Goal: Navigation & Orientation: Find specific page/section

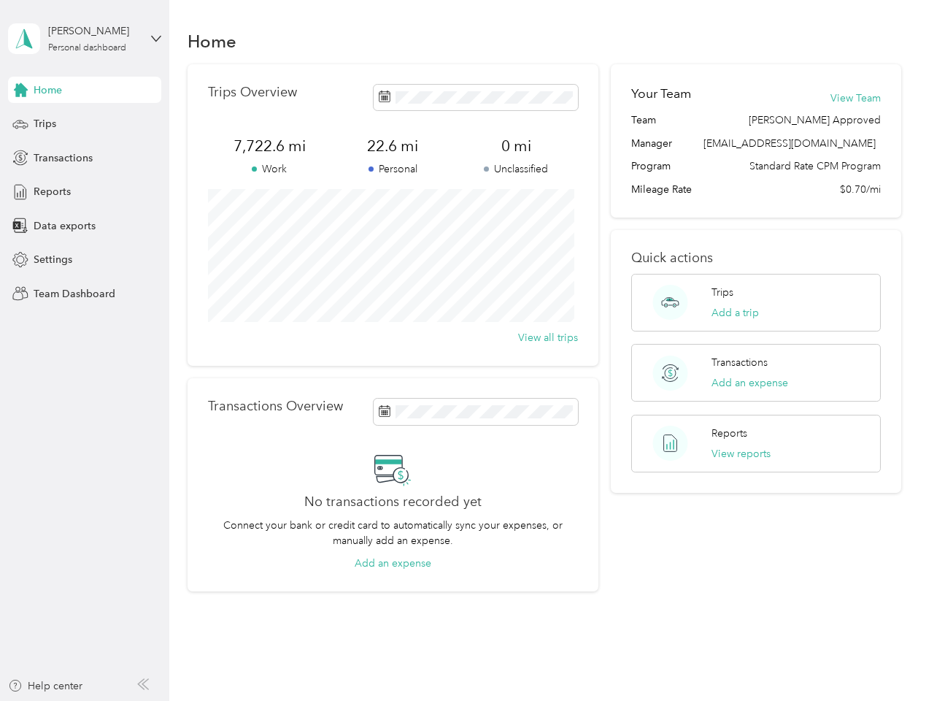
click at [463, 350] on div "Trips Overview 7,722.6 mi Work 22.6 mi Personal 0 mi Unclassified View all trips" at bounding box center [393, 214] width 411 height 301
click at [85, 39] on div "[PERSON_NAME]" at bounding box center [93, 30] width 91 height 15
click at [85, 90] on div "You’re signed in as [EMAIL_ADDRESS][DOMAIN_NAME] Team dashboard Personal dashbo…" at bounding box center [161, 127] width 307 height 149
click at [20, 90] on div "You’re signed in as [EMAIL_ADDRESS][DOMAIN_NAME] Team dashboard Personal dashbo…" at bounding box center [161, 127] width 307 height 149
click at [85, 124] on div "Trips" at bounding box center [84, 124] width 153 height 26
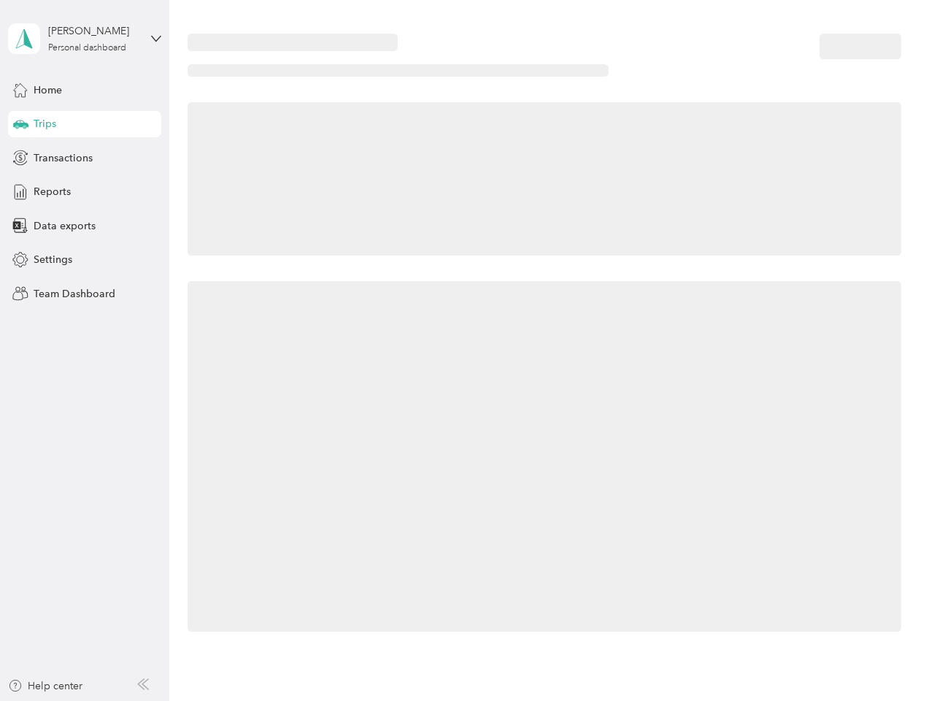
click at [20, 124] on icon at bounding box center [20, 123] width 15 height 7
click at [85, 158] on span "Transactions" at bounding box center [63, 157] width 59 height 15
